Goal: Task Accomplishment & Management: Manage account settings

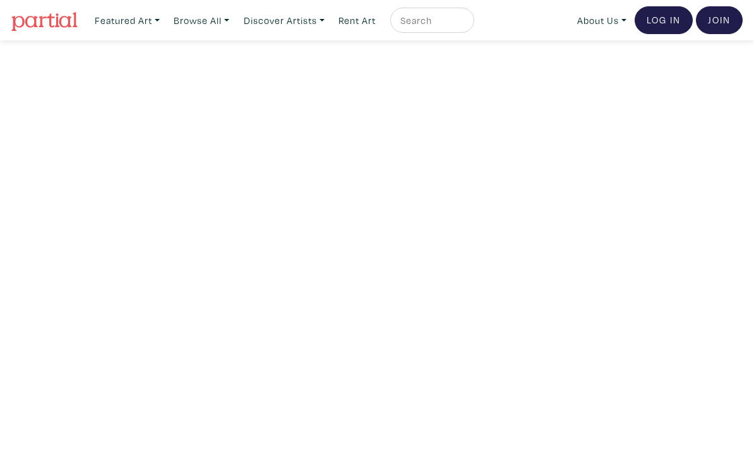
click at [657, 26] on link "Log In" at bounding box center [664, 20] width 58 height 28
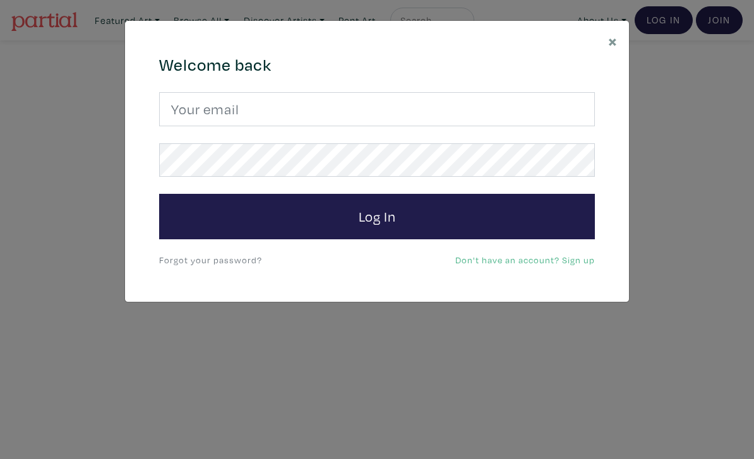
click at [307, 341] on div "× 664c6a6d6e3476504e6b79362f4172494552756f694733386b666278545363695a485979654c4…" at bounding box center [377, 229] width 754 height 459
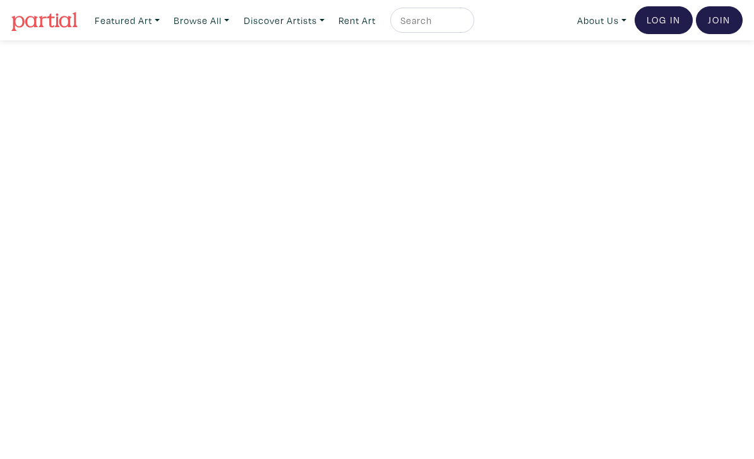
click at [670, 21] on link "Log In" at bounding box center [664, 20] width 58 height 28
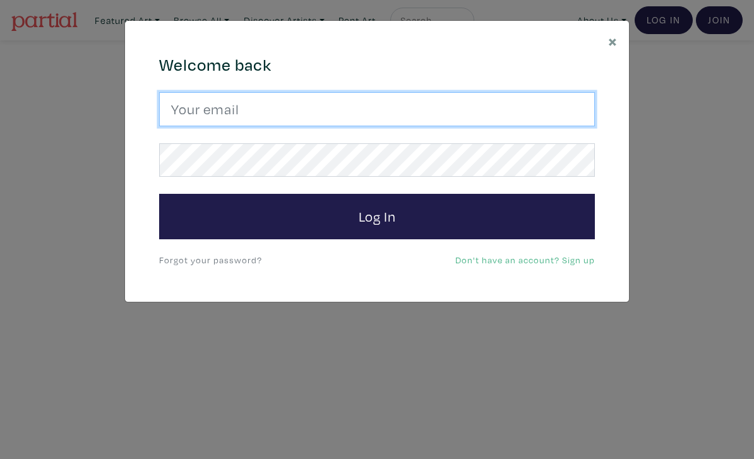
click at [442, 109] on input "email" at bounding box center [377, 109] width 436 height 34
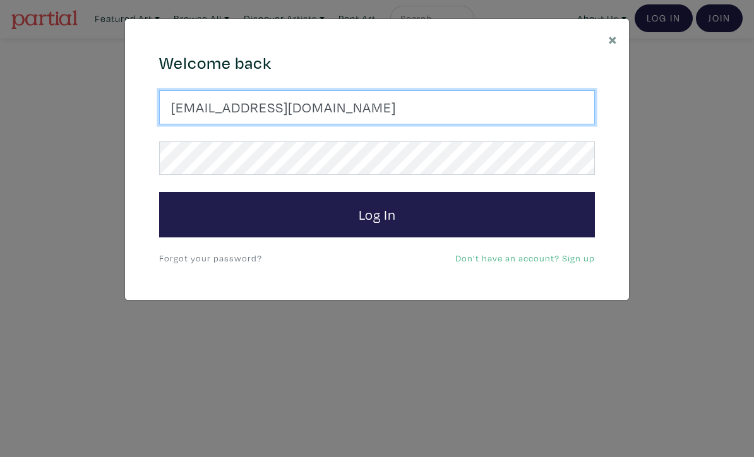
type input "josefj6@gmail.com"
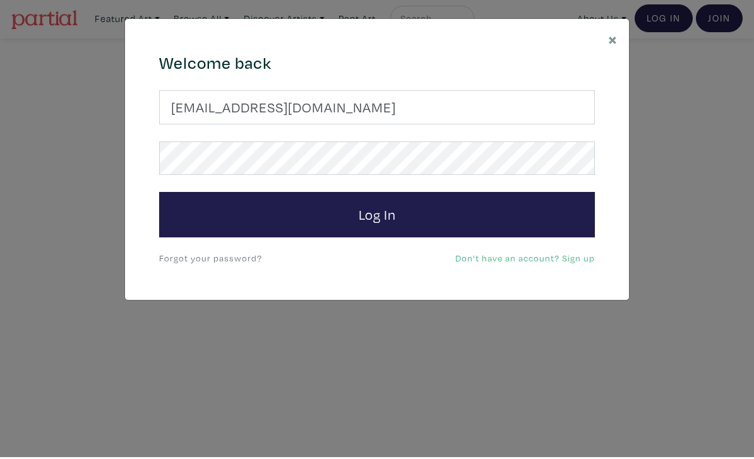
click at [466, 212] on button "Log In" at bounding box center [377, 216] width 436 height 45
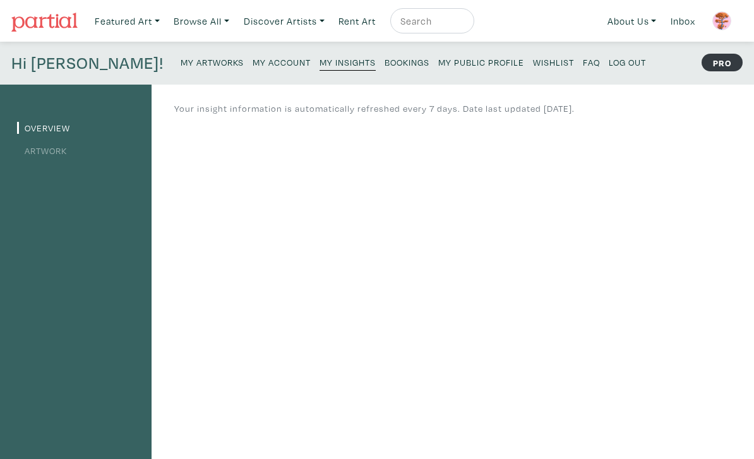
click at [181, 63] on small "My Artworks" at bounding box center [212, 62] width 63 height 12
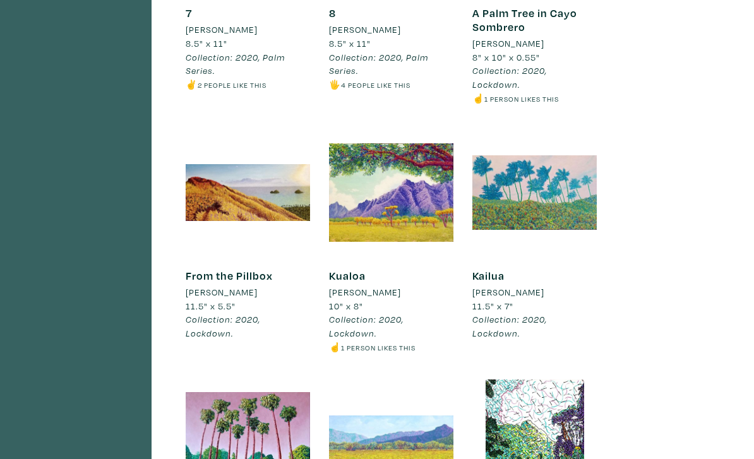
scroll to position [2367, 0]
click at [394, 132] on div at bounding box center [391, 192] width 124 height 124
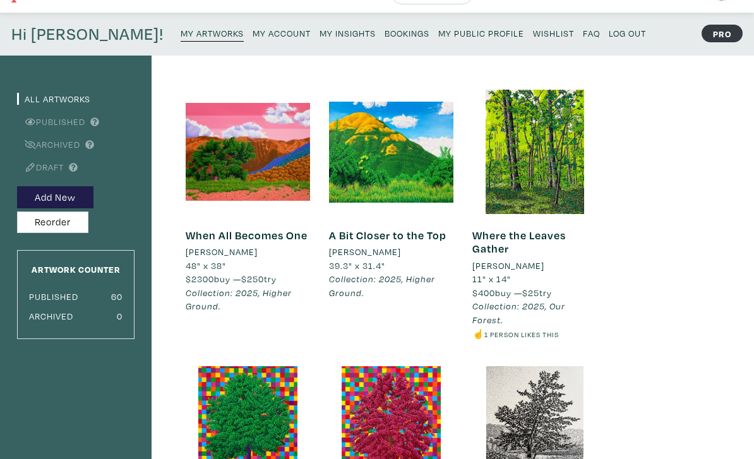
scroll to position [0, 0]
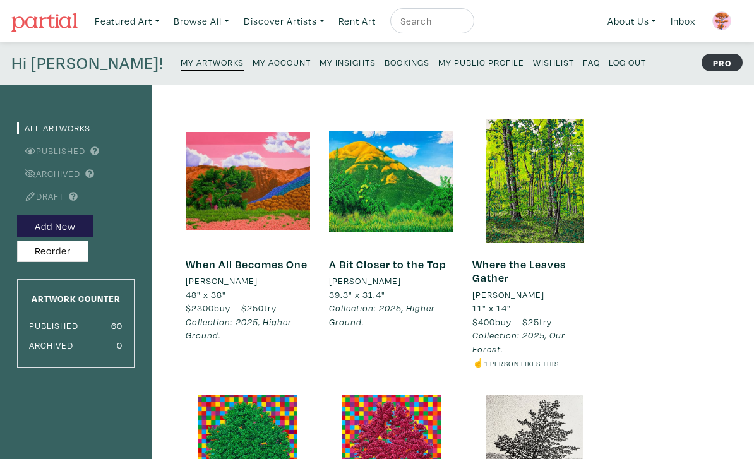
click at [438, 66] on small "My Public Profile" at bounding box center [481, 62] width 86 height 12
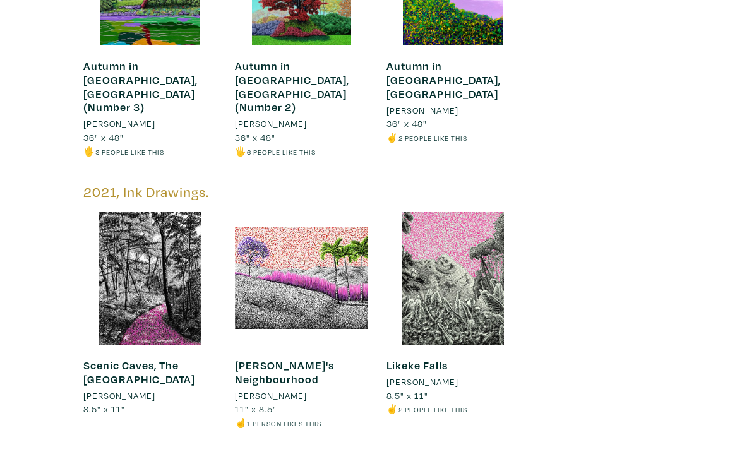
scroll to position [2496, 0]
click at [329, 212] on div at bounding box center [301, 278] width 133 height 133
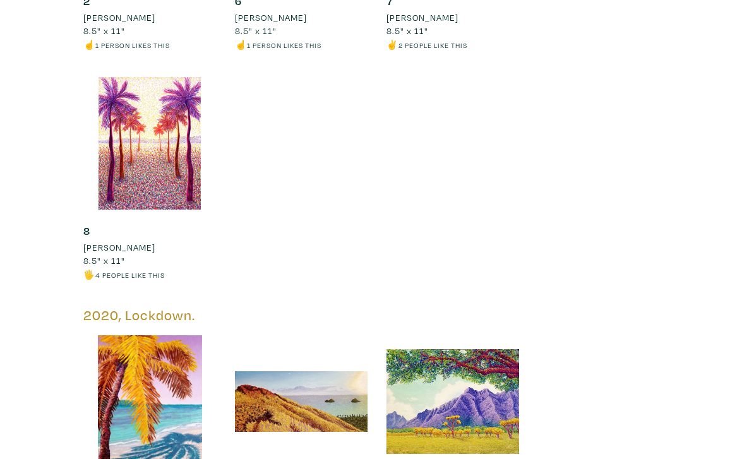
scroll to position [4611, 0]
click at [457, 335] on div at bounding box center [453, 401] width 133 height 133
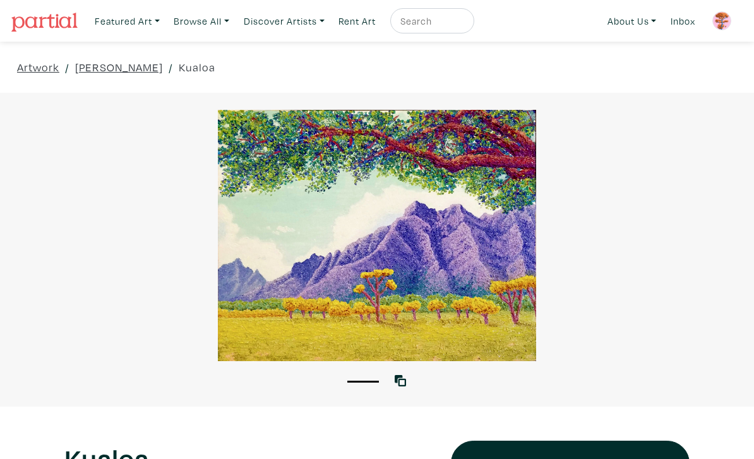
click at [440, 272] on div at bounding box center [377, 235] width 754 height 251
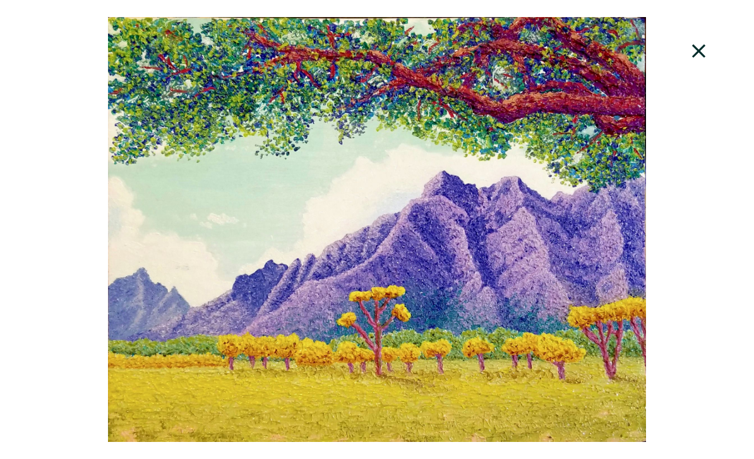
click at [692, 53] on icon at bounding box center [699, 51] width 43 height 34
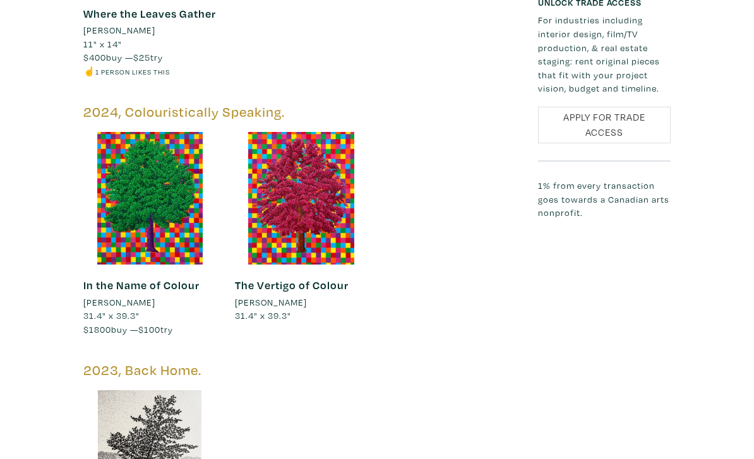
scroll to position [1473, 0]
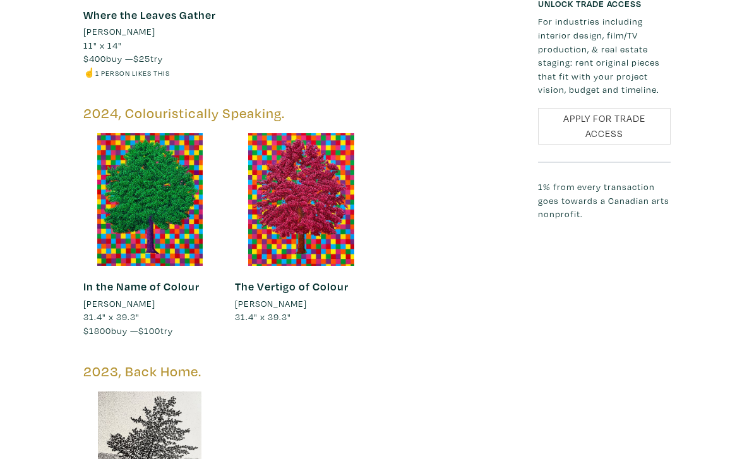
click at [130, 325] on span "$1800 buy — $100 try" at bounding box center [128, 331] width 90 height 12
click at [148, 162] on div at bounding box center [149, 199] width 133 height 133
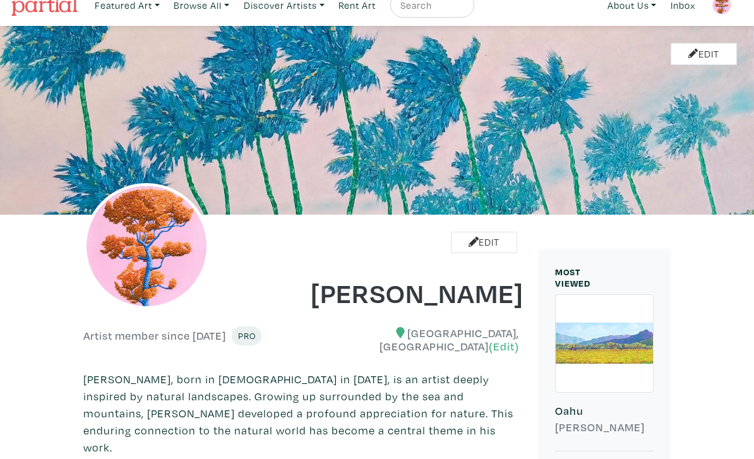
scroll to position [0, 0]
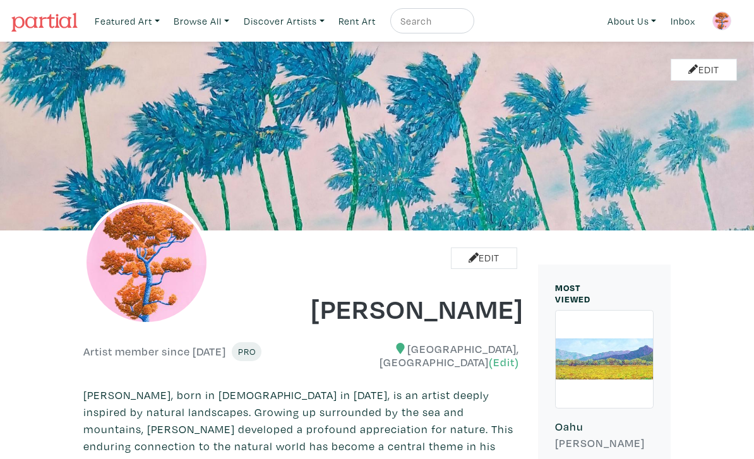
click at [721, 21] on img at bounding box center [722, 20] width 19 height 19
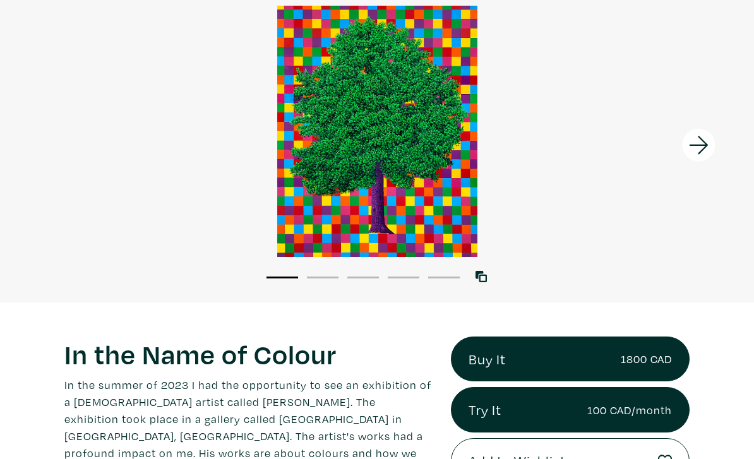
scroll to position [105, 0]
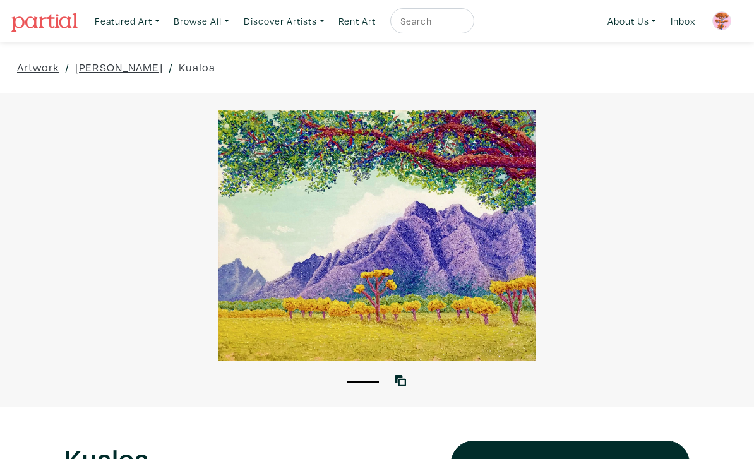
click at [120, 64] on link "[PERSON_NAME]" at bounding box center [119, 67] width 88 height 17
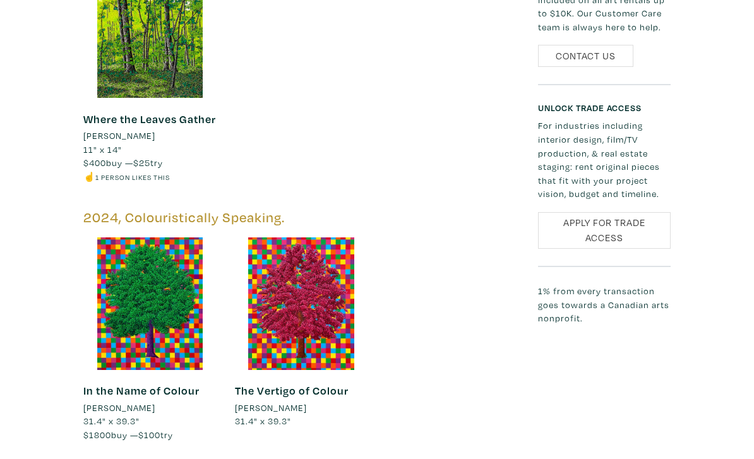
scroll to position [1369, 0]
click at [155, 246] on div at bounding box center [149, 304] width 133 height 133
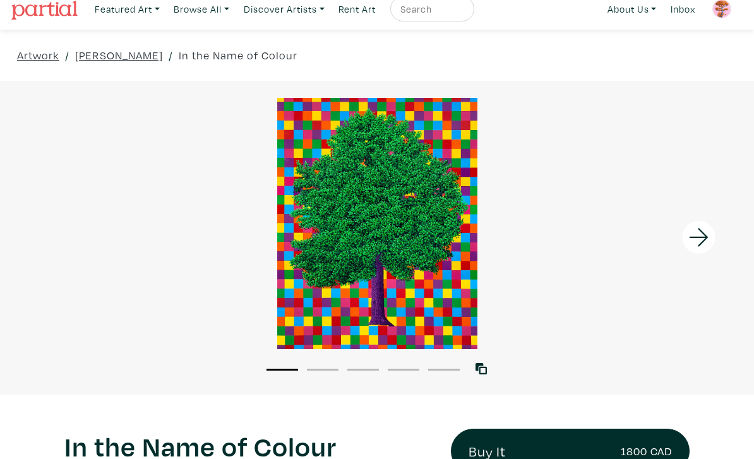
scroll to position [20, 0]
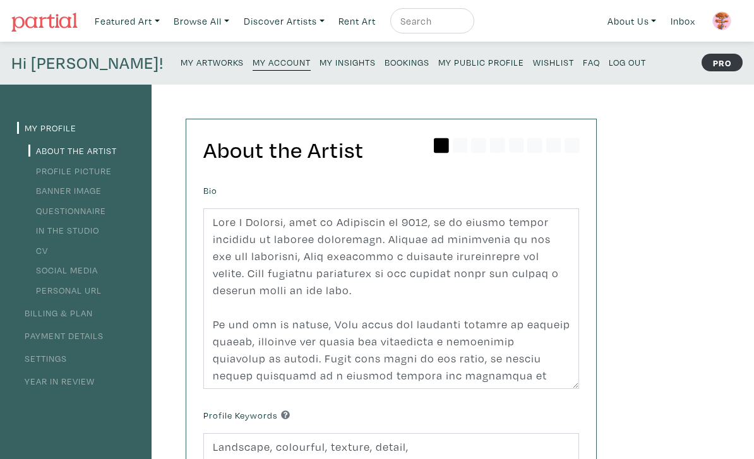
click at [181, 64] on small "My Artworks" at bounding box center [212, 62] width 63 height 12
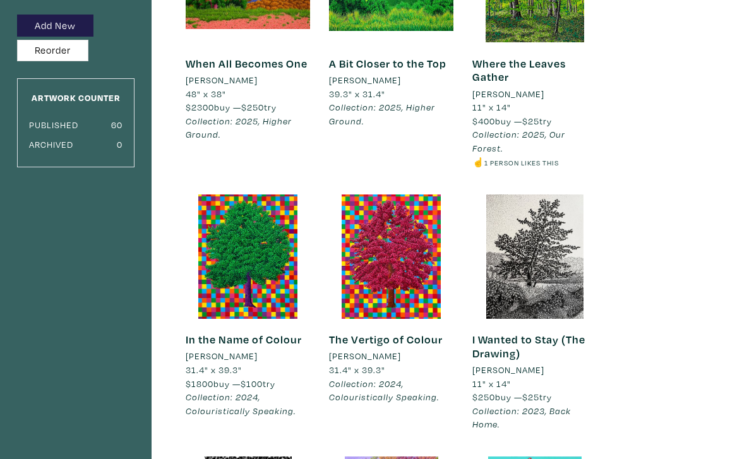
scroll to position [201, 0]
click at [261, 279] on div at bounding box center [248, 257] width 124 height 124
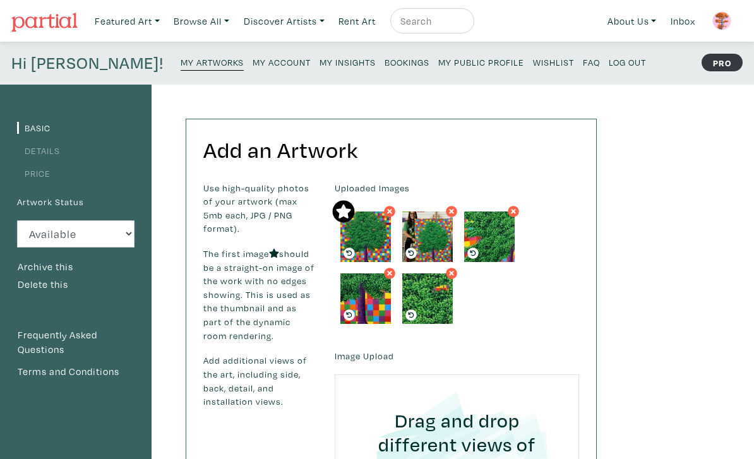
click at [40, 172] on link "Price" at bounding box center [33, 173] width 33 height 12
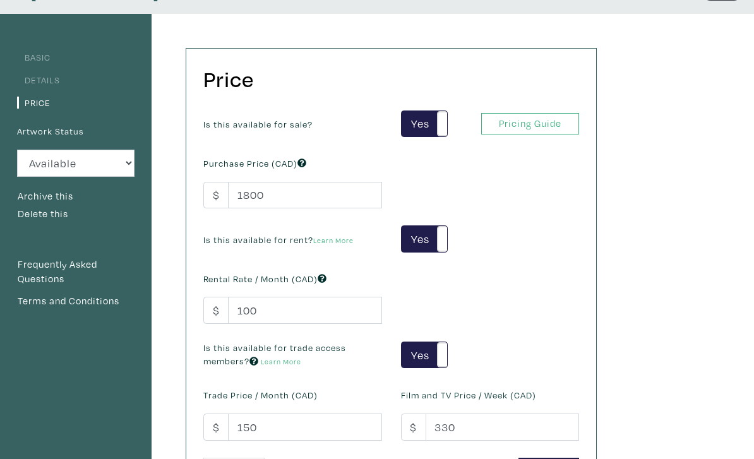
scroll to position [71, 0]
click at [308, 190] on input "1800" at bounding box center [305, 195] width 154 height 27
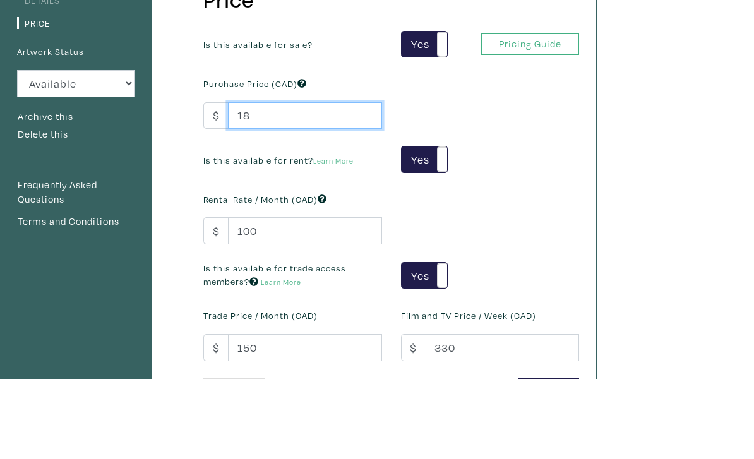
type input "1"
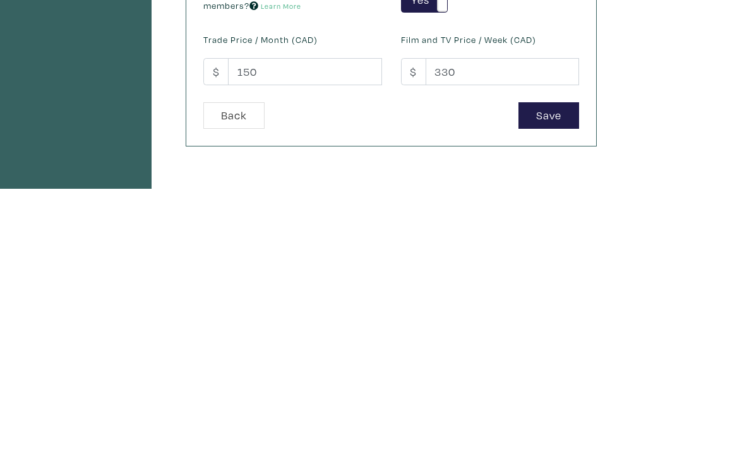
scroll to position [163, 0]
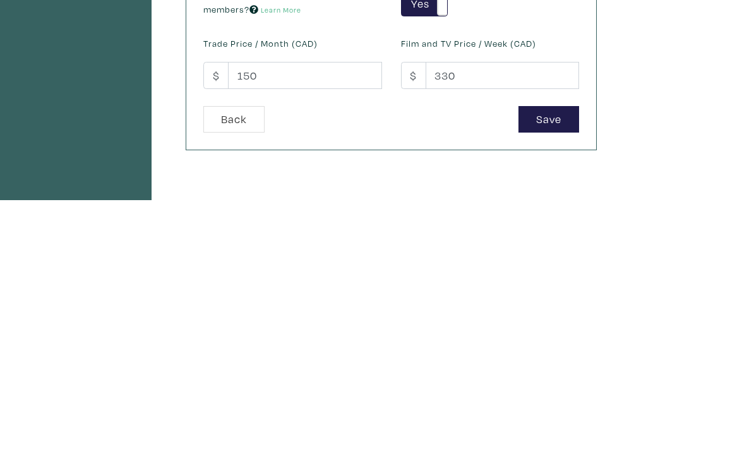
type input "1300"
click at [559, 366] on button "Save" at bounding box center [549, 379] width 61 height 27
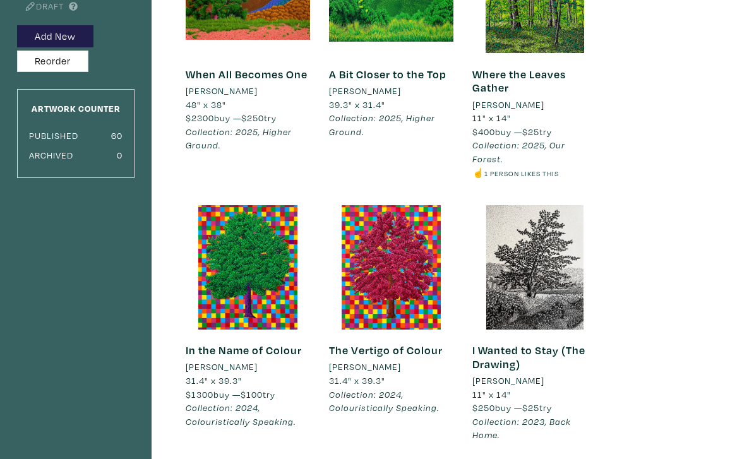
scroll to position [190, 0]
click at [263, 351] on link "In the Name of Colour" at bounding box center [244, 350] width 116 height 15
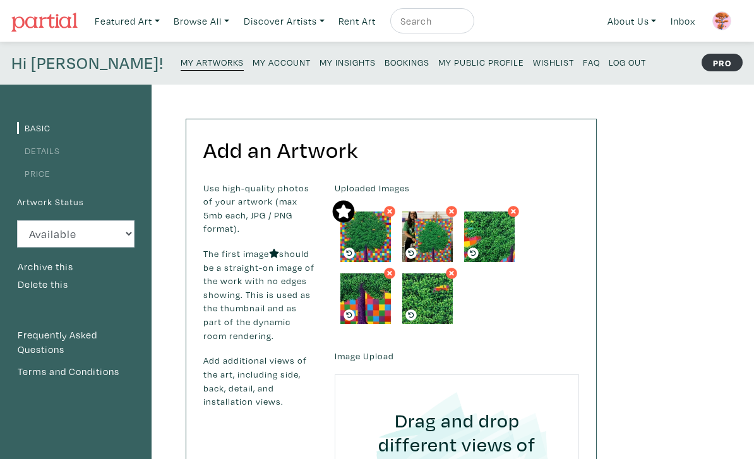
click at [45, 171] on link "Price" at bounding box center [33, 173] width 33 height 12
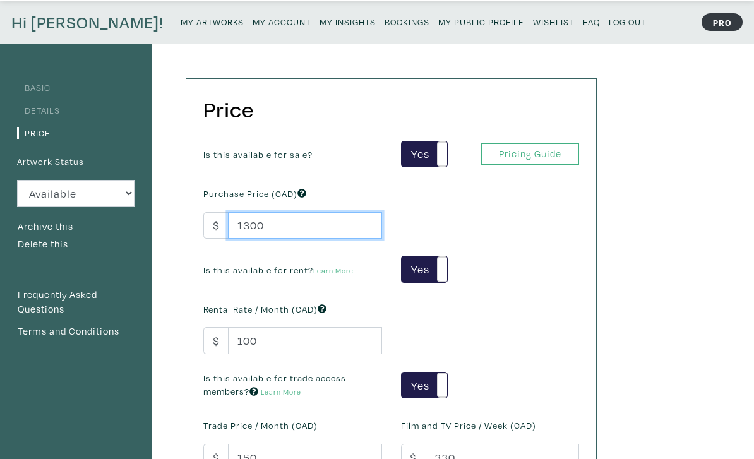
click at [327, 224] on input "1300" at bounding box center [305, 225] width 154 height 27
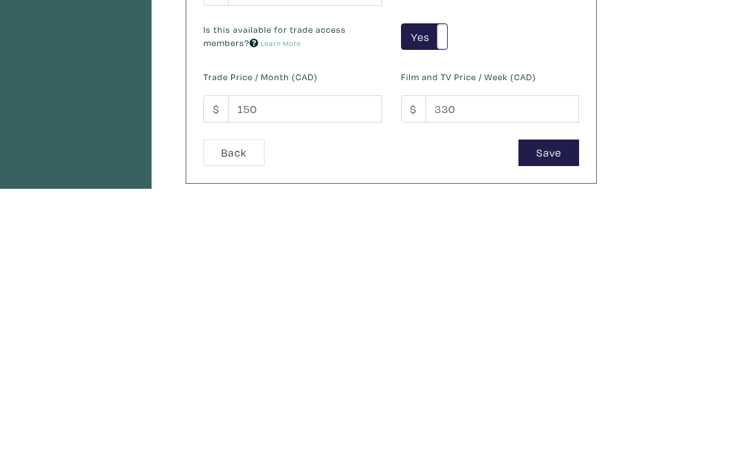
scroll to position [133, 0]
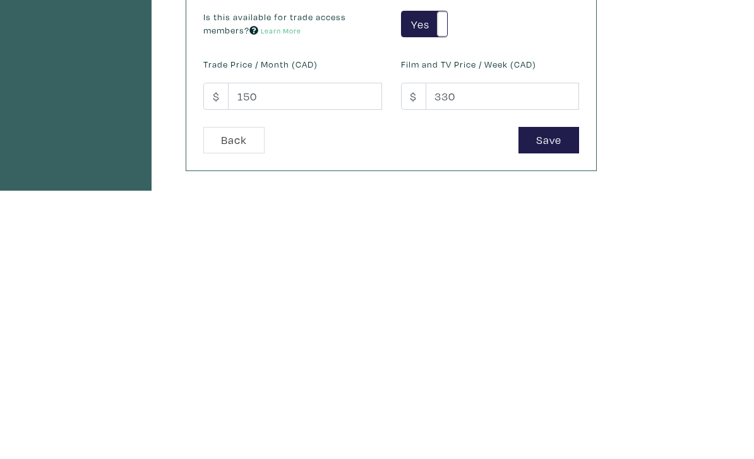
type input "1200"
click at [556, 395] on button "Save" at bounding box center [549, 408] width 61 height 27
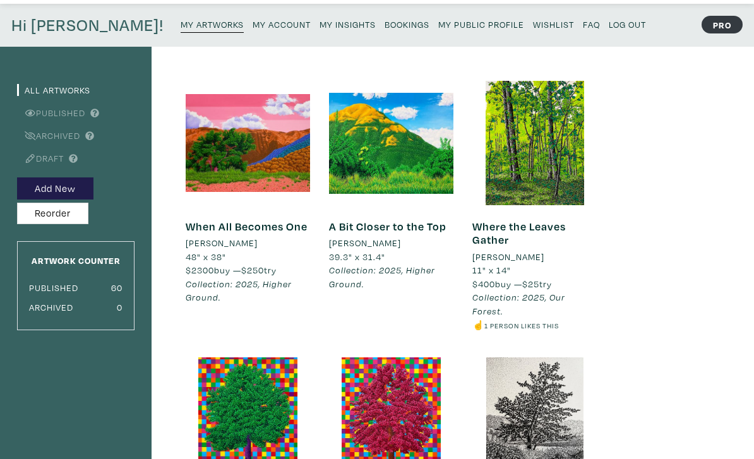
scroll to position [13, 0]
